Goal: Information Seeking & Learning: Learn about a topic

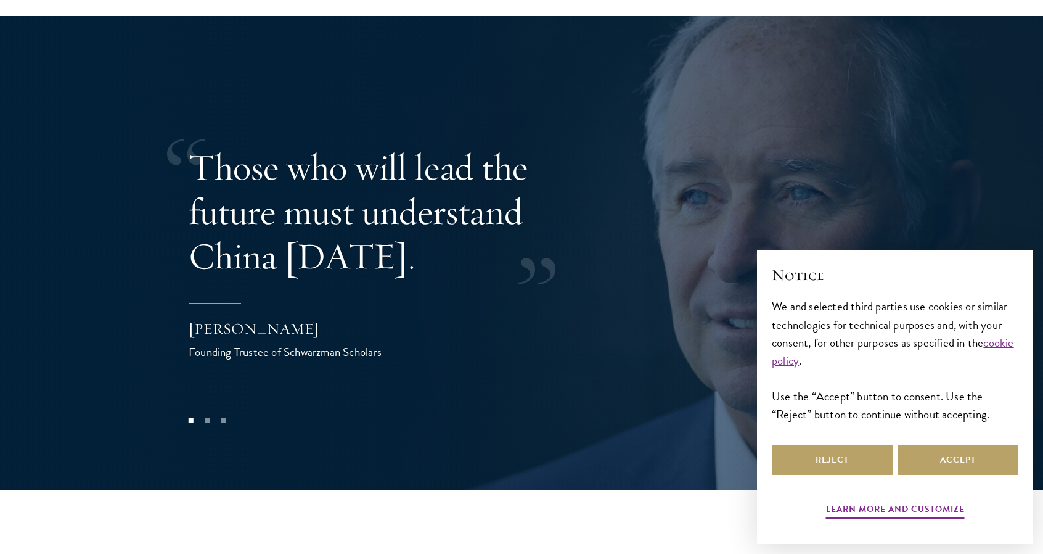
scroll to position [2497, 0]
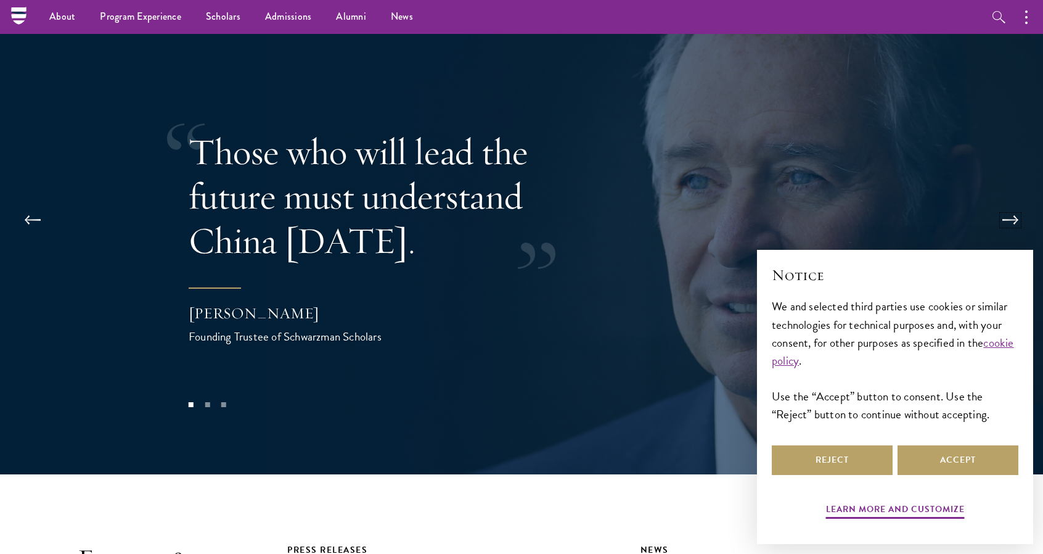
click at [1011, 203] on button at bounding box center [1010, 220] width 41 height 35
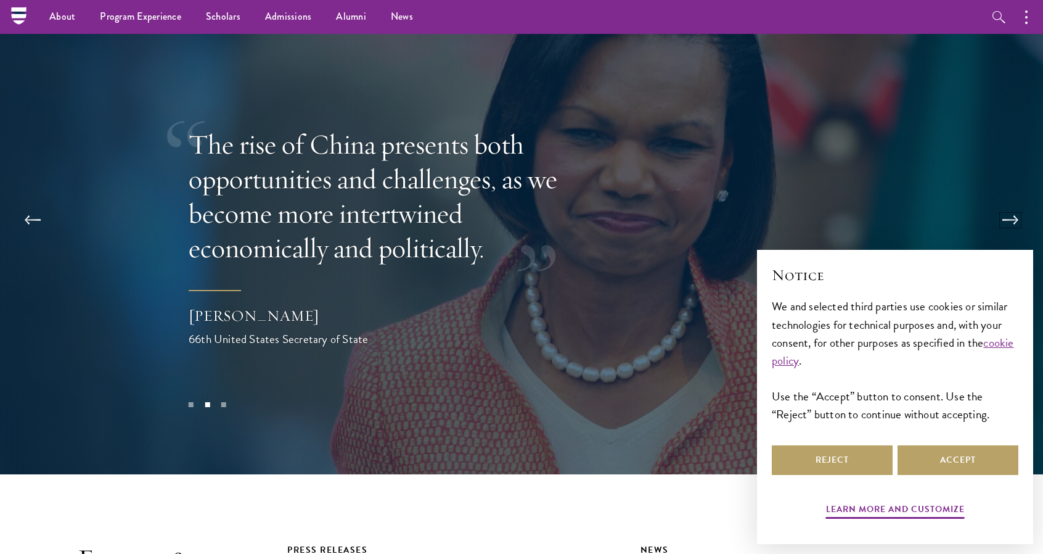
click at [1011, 203] on button at bounding box center [1010, 220] width 41 height 35
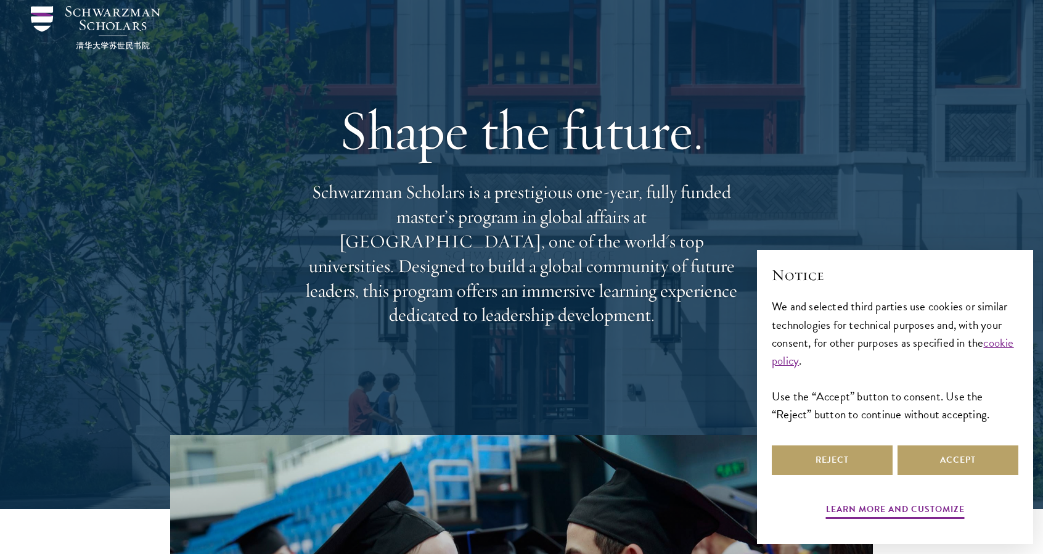
scroll to position [0, 0]
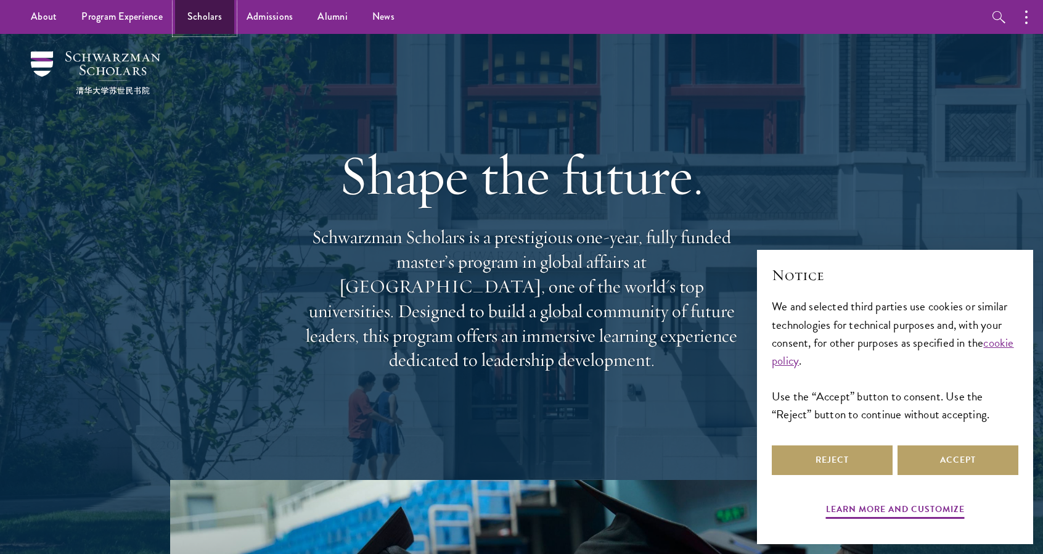
click at [200, 22] on link "Scholars" at bounding box center [204, 17] width 59 height 34
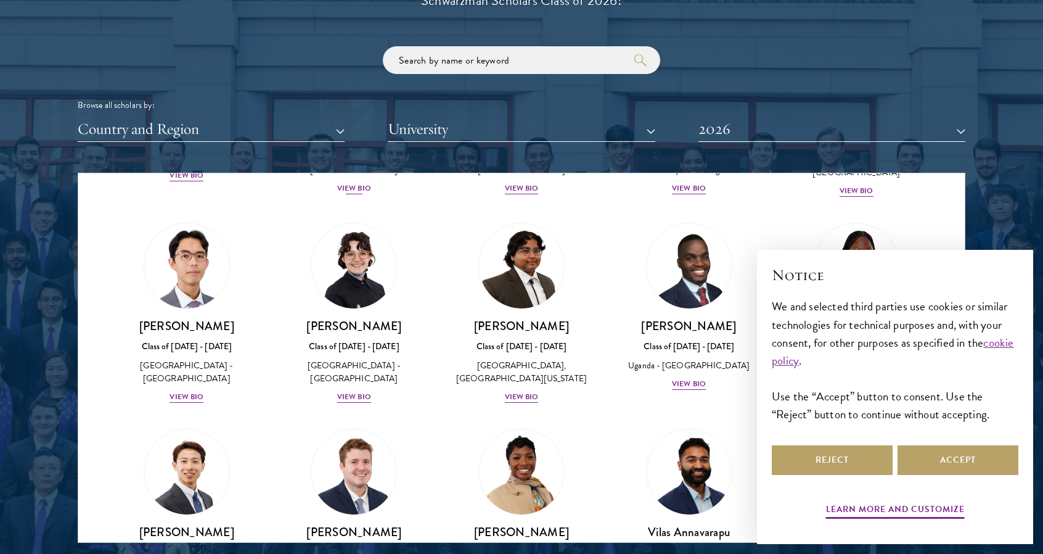
scroll to position [222, 0]
click at [908, 466] on button "Accept" at bounding box center [958, 460] width 121 height 30
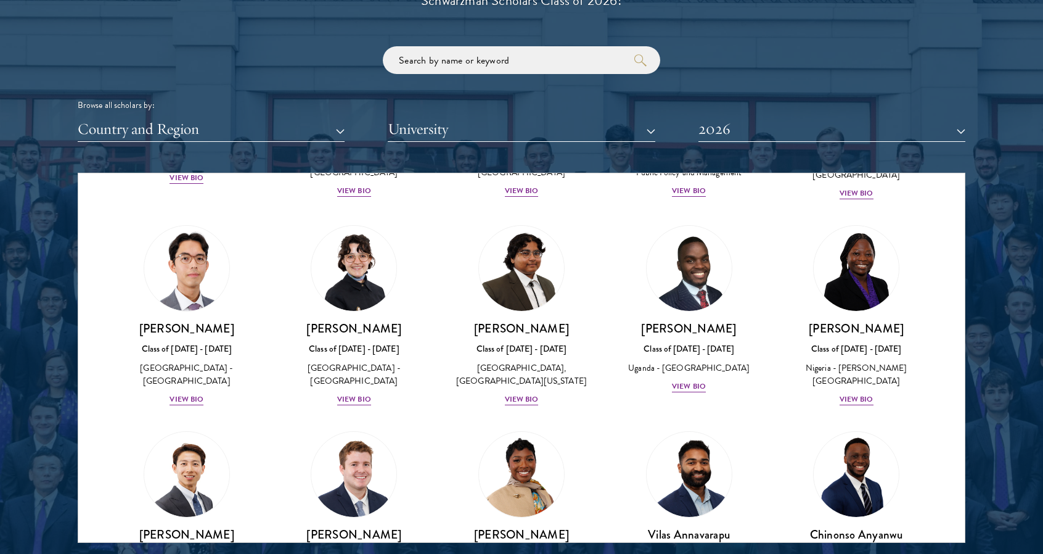
scroll to position [0, 0]
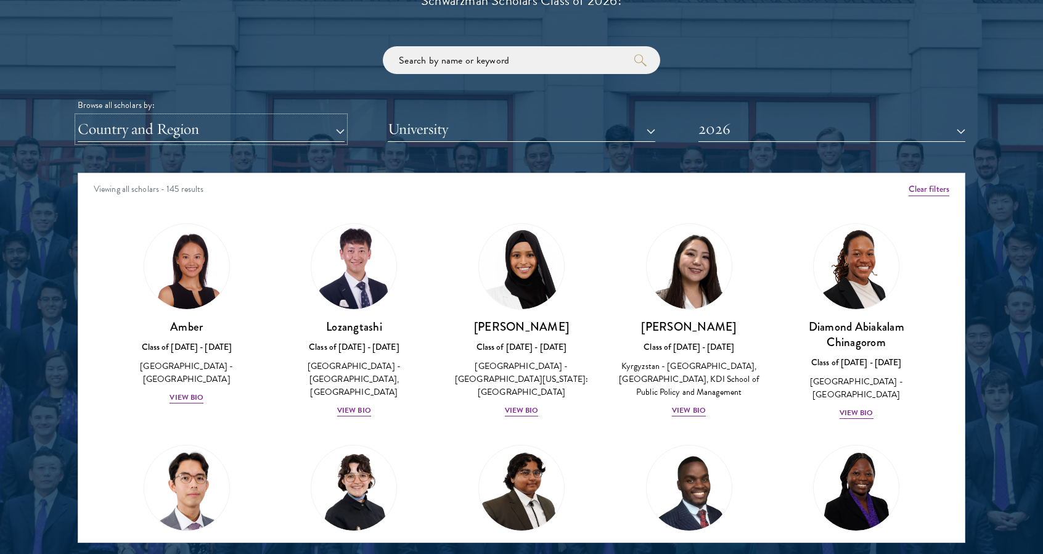
click at [298, 129] on button "Country and Region" at bounding box center [211, 129] width 267 height 25
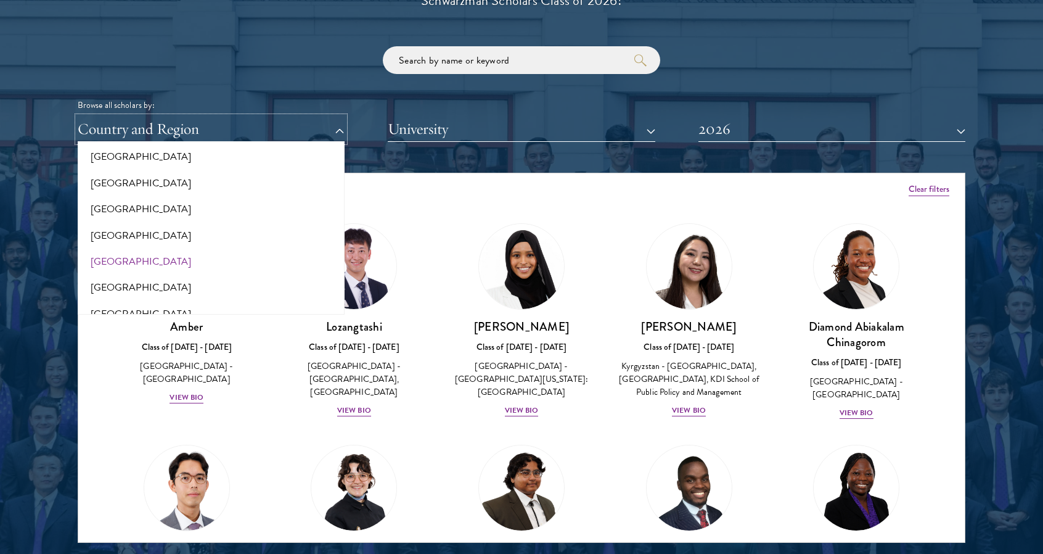
scroll to position [2568, 0]
click at [153, 181] on button "[GEOGRAPHIC_DATA]" at bounding box center [211, 184] width 260 height 26
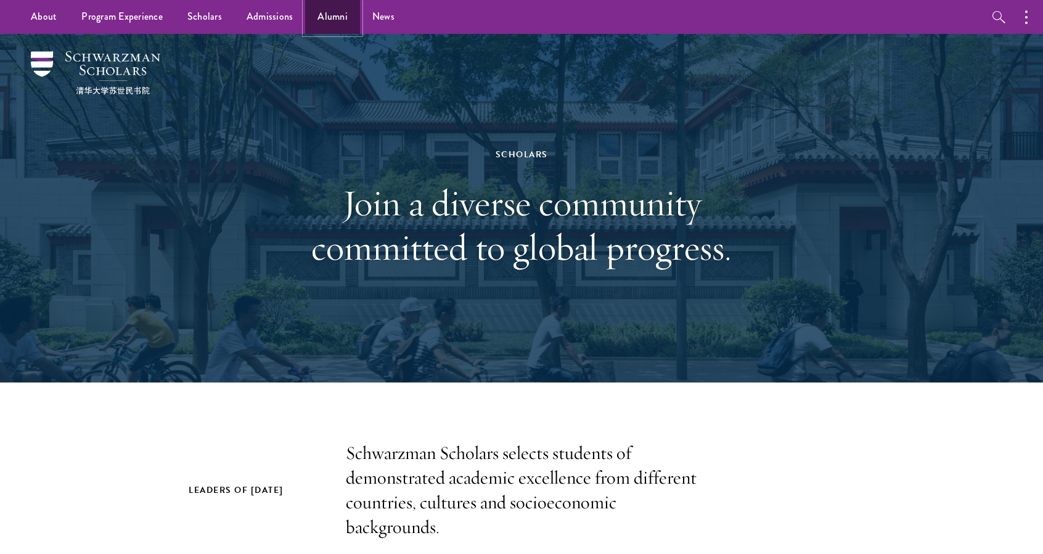
click at [342, 22] on link "Alumni" at bounding box center [332, 17] width 55 height 34
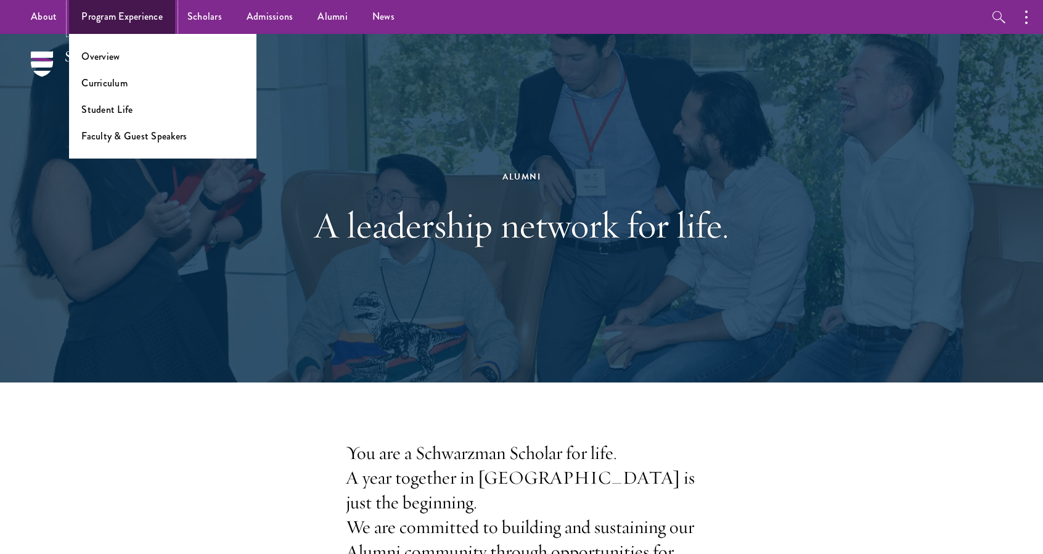
click at [143, 18] on link "Program Experience" at bounding box center [122, 17] width 106 height 34
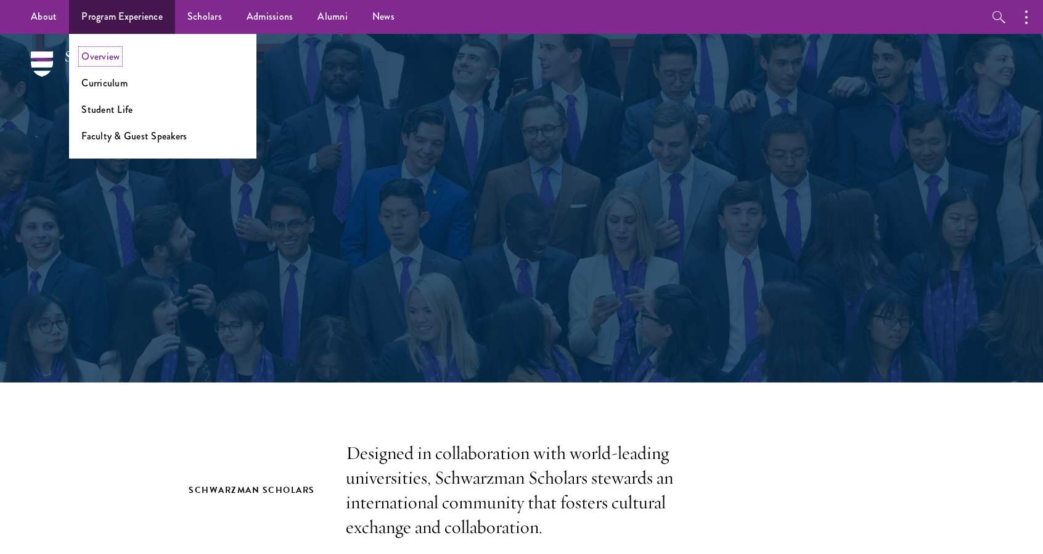
click at [106, 60] on link "Overview" at bounding box center [100, 56] width 38 height 14
